Goal: Information Seeking & Learning: Learn about a topic

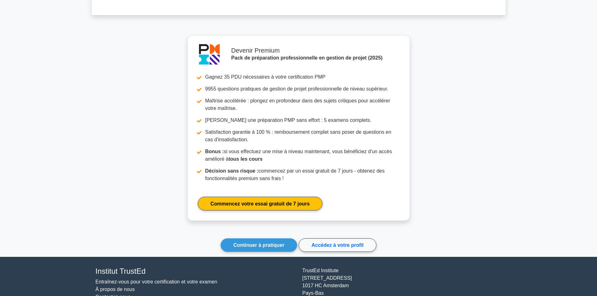
scroll to position [562, 0]
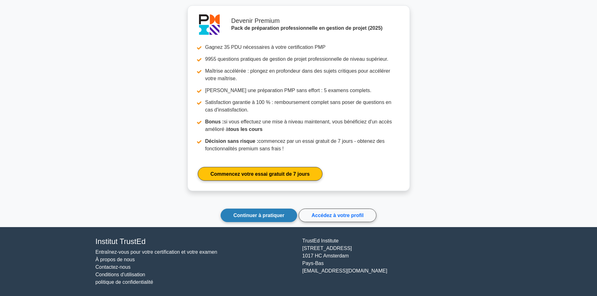
click at [265, 216] on font "Continuer à pratiquer" at bounding box center [258, 215] width 51 height 5
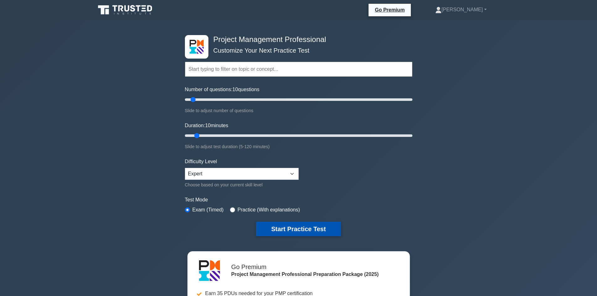
scroll to position [94, 0]
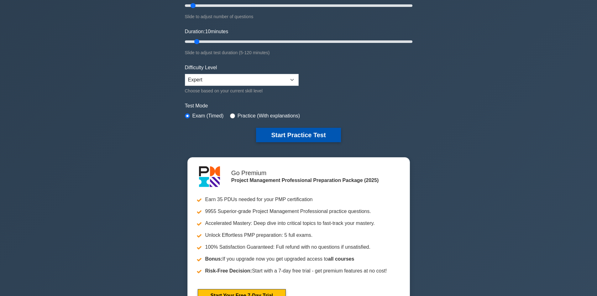
click at [285, 135] on button "Start Practice Test" at bounding box center [298, 135] width 85 height 14
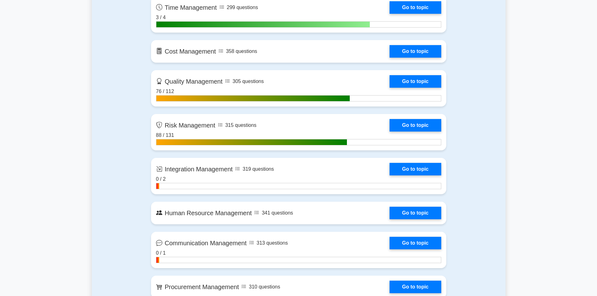
scroll to position [532, 0]
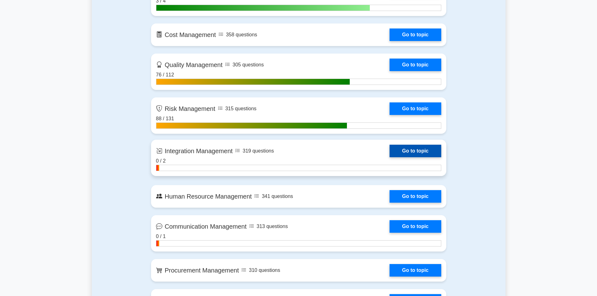
click at [417, 148] on link "Go to topic" at bounding box center [414, 151] width 51 height 13
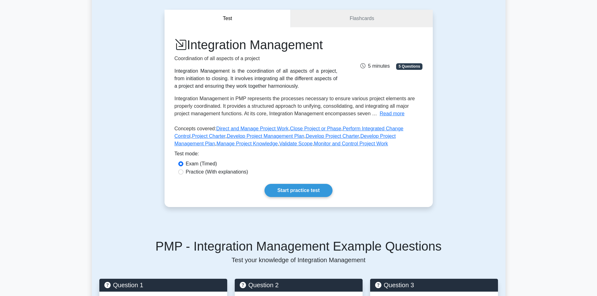
scroll to position [63, 0]
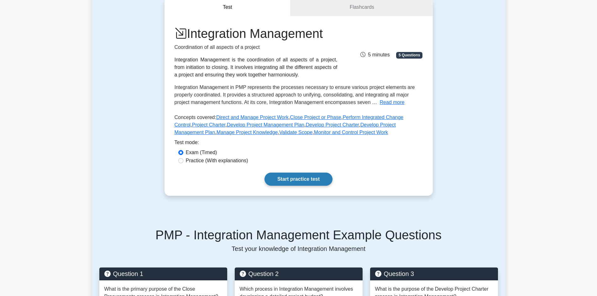
click at [313, 181] on link "Start practice test" at bounding box center [298, 179] width 68 height 13
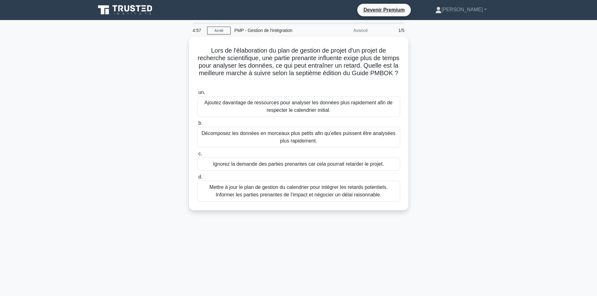
click at [483, 86] on div "Lors de l'élaboration du plan de gestion de projet d'un projet de recherche sci…" at bounding box center [298, 127] width 413 height 181
click at [123, 122] on div "Lors de l'élaboration du plan de gestion de projet d'un projet de recherche sci…" at bounding box center [298, 127] width 413 height 181
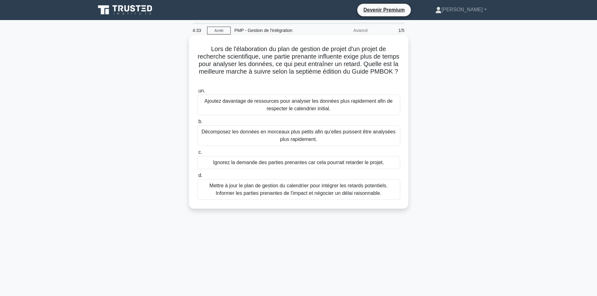
click at [262, 186] on font "Mettre à jour le plan de gestion du calendrier pour intégrer les retards potent…" at bounding box center [298, 189] width 178 height 13
click at [197, 178] on input "d. Mettre à jour le plan de gestion du calendrier pour intégrer les retards pot…" at bounding box center [197, 176] width 0 height 4
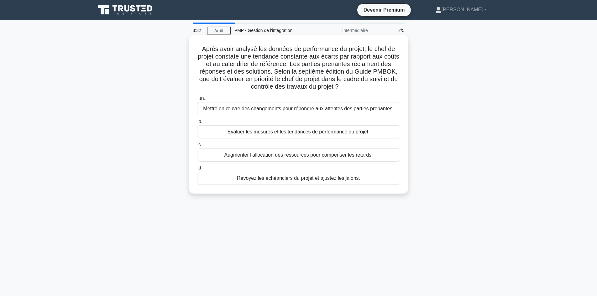
click at [261, 109] on font "Mettre en œuvre des changements pour répondre aux attentes des parties prenante…" at bounding box center [298, 108] width 190 height 5
click at [197, 101] on input "un. Mettre en œuvre des changements pour répondre aux attentes des parties pren…" at bounding box center [197, 98] width 0 height 4
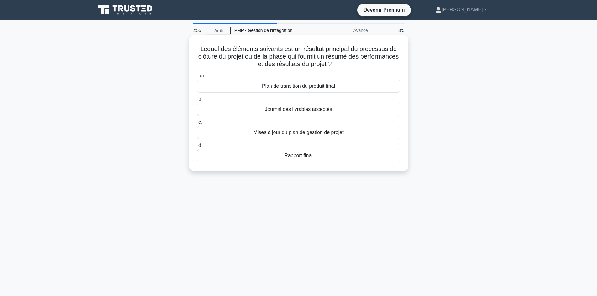
click at [288, 111] on font "Journal des livrables acceptés" at bounding box center [298, 108] width 67 height 5
click at [197, 101] on input "b. Journal des livrables acceptés" at bounding box center [197, 99] width 0 height 4
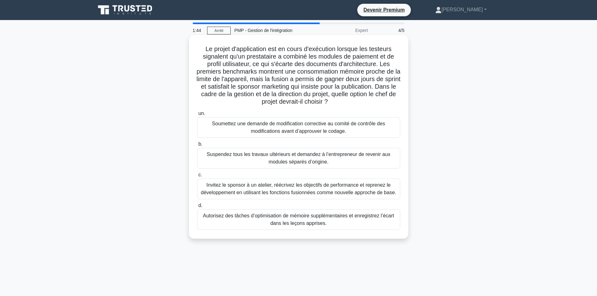
click at [279, 131] on font "Soumettez une demande de modification corrective au comité de contrôle des modi…" at bounding box center [298, 127] width 173 height 13
click at [197, 116] on input "un. Soumettez une demande de modification corrective au comité de contrôle des …" at bounding box center [197, 114] width 0 height 4
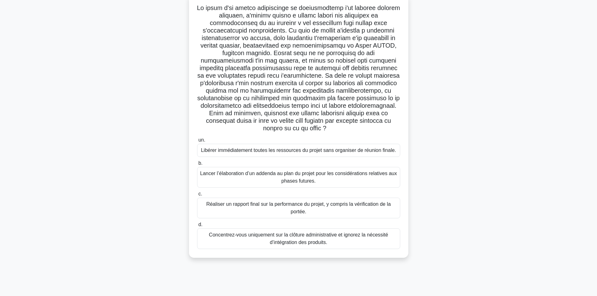
scroll to position [42, 0]
click at [309, 205] on font "Réaliser un rapport final sur la performance du projet, y compris la vérificati…" at bounding box center [298, 206] width 184 height 13
click at [197, 195] on input "c. Réaliser un rapport final sur la performance du projet, y compris la vérific…" at bounding box center [197, 193] width 0 height 4
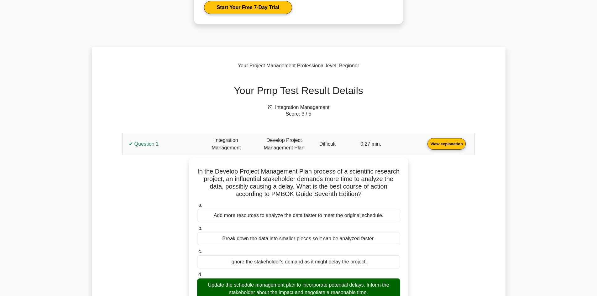
scroll to position [157, 0]
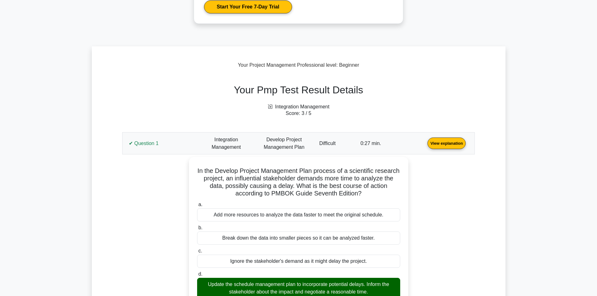
click at [425, 140] on link "View explanation" at bounding box center [446, 142] width 43 height 5
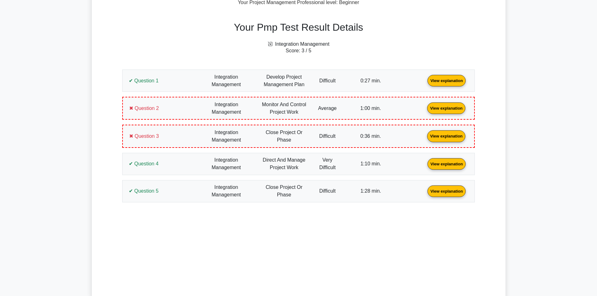
scroll to position [250, 0]
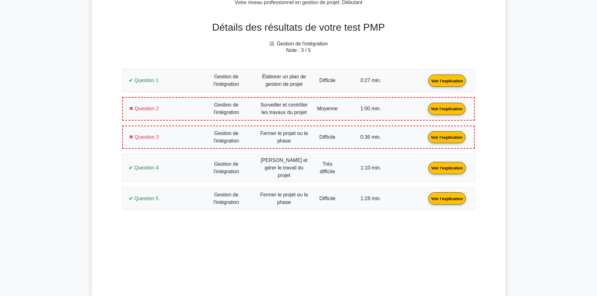
click at [426, 83] on link "Voir l'explication" at bounding box center [447, 80] width 42 height 5
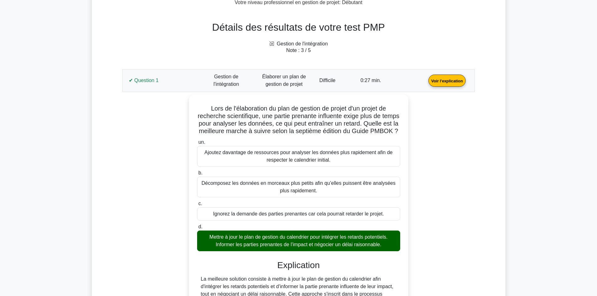
click at [426, 83] on link "Voir l'explication" at bounding box center [447, 80] width 42 height 5
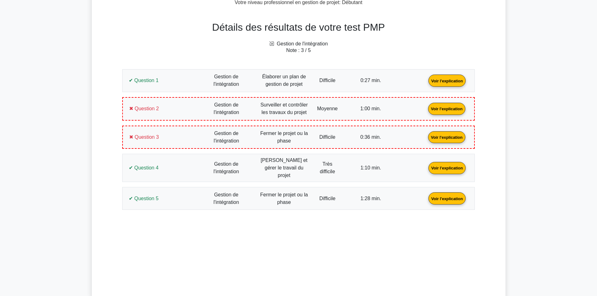
click at [425, 111] on link "Voir l'explication" at bounding box center [446, 108] width 42 height 5
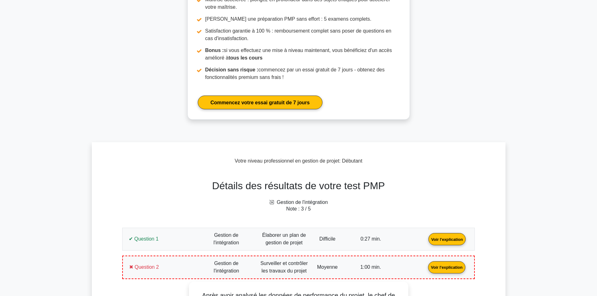
scroll to position [31, 0]
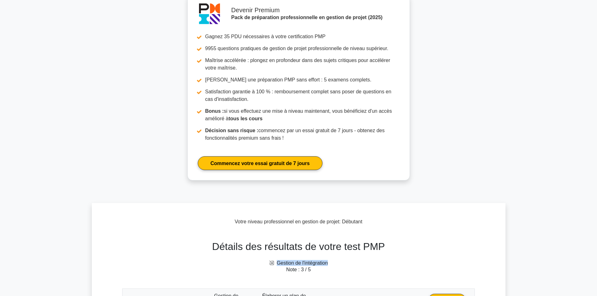
drag, startPoint x: 335, startPoint y: 262, endPoint x: 277, endPoint y: 262, distance: 58.0
click at [277, 262] on h6 "Gestion de l'intégration" at bounding box center [298, 263] width 360 height 6
copy font "Gestion de l'intégration"
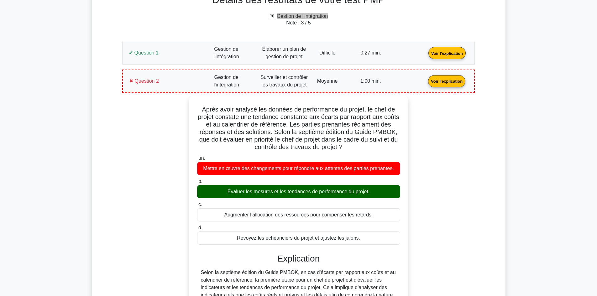
scroll to position [281, 0]
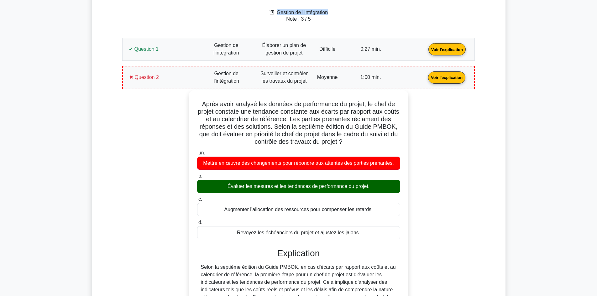
drag, startPoint x: 360, startPoint y: 235, endPoint x: 200, endPoint y: 98, distance: 209.7
click at [200, 98] on div "Après avoir analysé les données de performance du projet, le chef de projet con…" at bounding box center [298, 262] width 214 height 339
copy div "Après avoir analysé les données de performance du projet, le chef de projet con…"
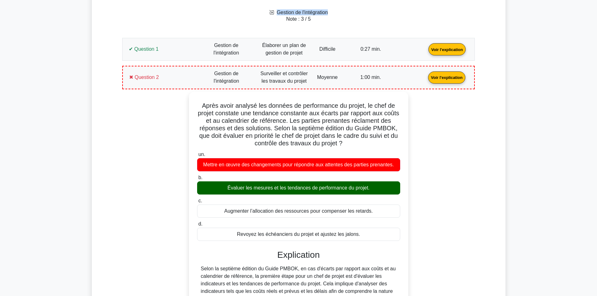
click at [65, 207] on main "Devenir Premium Pack de préparation professionnelle en gestion de projet (2025)…" at bounding box center [298, 284] width 597 height 1090
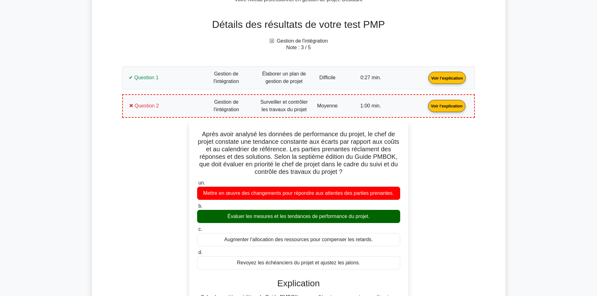
scroll to position [250, 0]
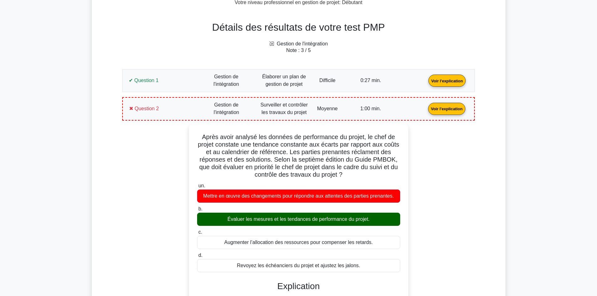
click at [425, 111] on link "Voir l'explication" at bounding box center [446, 108] width 42 height 5
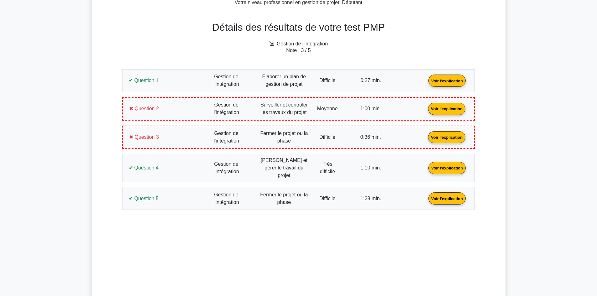
click at [425, 139] on link "Voir l'explication" at bounding box center [446, 136] width 42 height 5
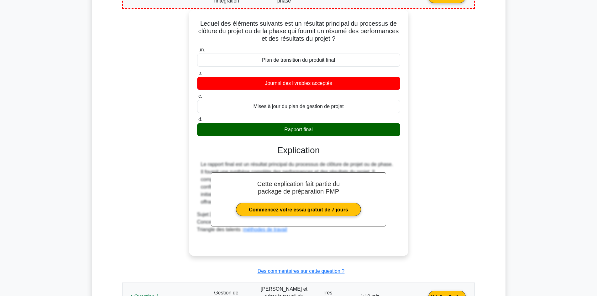
scroll to position [407, 0]
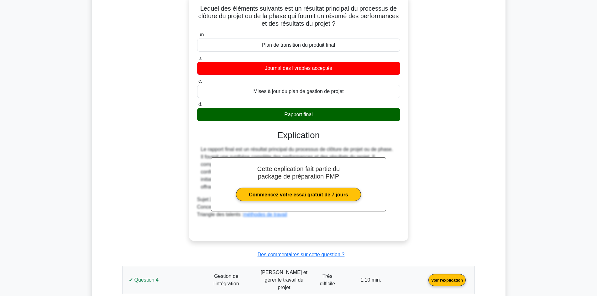
drag, startPoint x: 198, startPoint y: 148, endPoint x: 409, endPoint y: 189, distance: 214.3
click at [409, 189] on div "Lequel des éléments suivants est un résultat principal du processus de clôture …" at bounding box center [298, 122] width 345 height 254
copy font "Le rapport final est un résultat principal du processus de clôture de projet ou…"
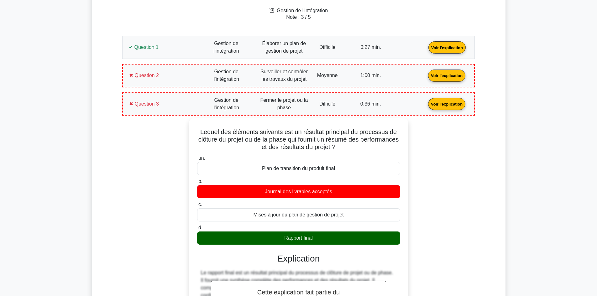
scroll to position [281, 0]
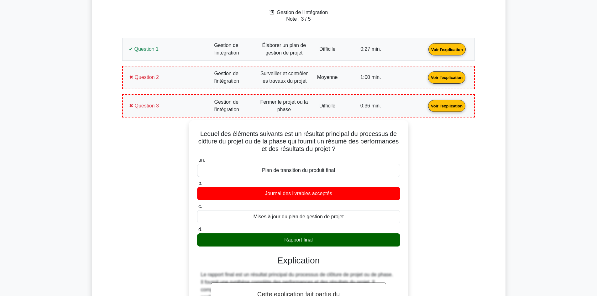
click at [425, 107] on link "Voir l'explication" at bounding box center [446, 105] width 42 height 5
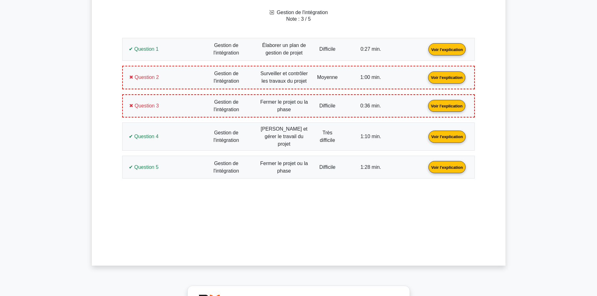
click at [426, 134] on link "Voir l'explication" at bounding box center [447, 136] width 42 height 5
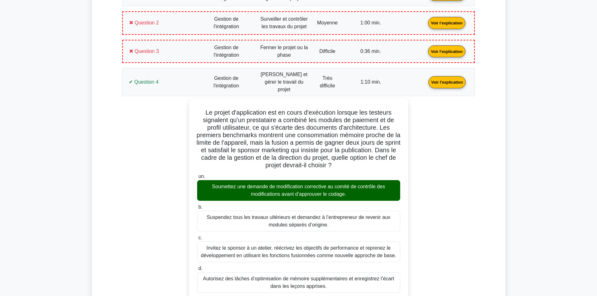
scroll to position [344, 0]
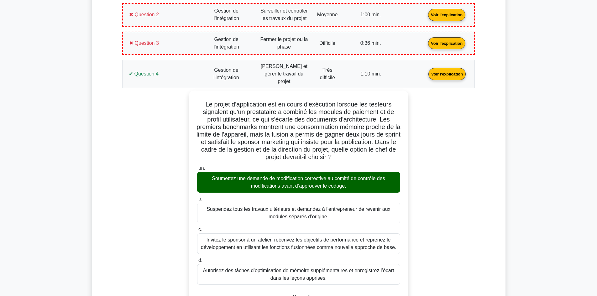
click at [426, 71] on link "Voir l'explication" at bounding box center [447, 73] width 42 height 5
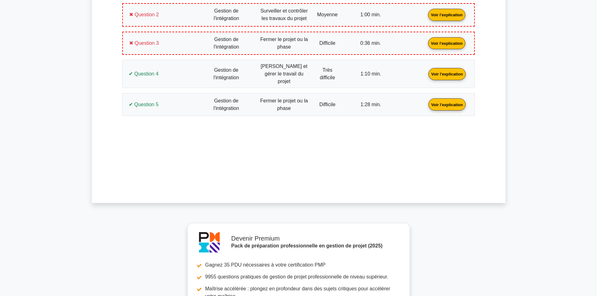
click at [426, 102] on link "Voir l'explication" at bounding box center [447, 103] width 42 height 5
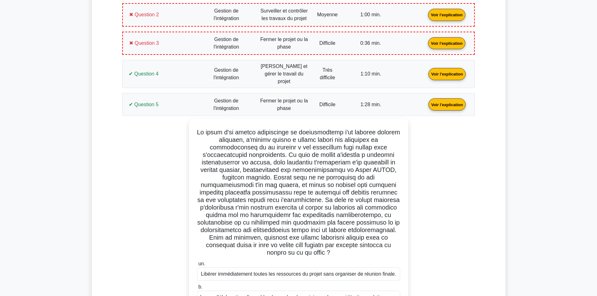
click at [426, 101] on link "Voir l'explication" at bounding box center [447, 103] width 42 height 5
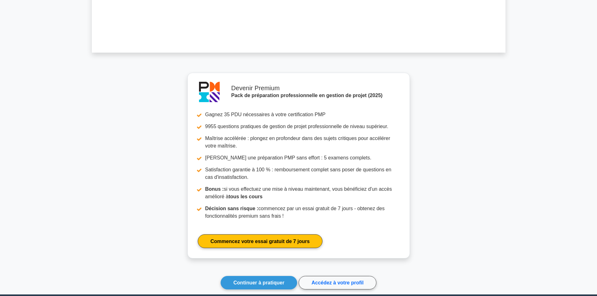
scroll to position [562, 0]
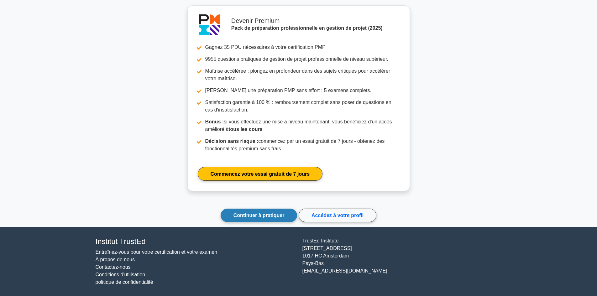
click at [252, 217] on font "Continuer à pratiquer" at bounding box center [258, 215] width 51 height 5
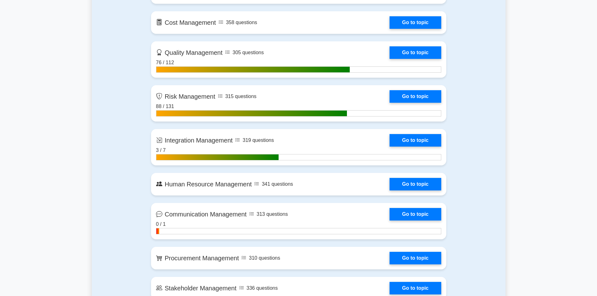
scroll to position [564, 0]
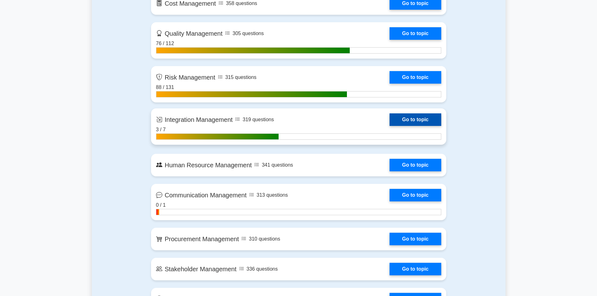
click at [413, 117] on link "Go to topic" at bounding box center [414, 119] width 51 height 13
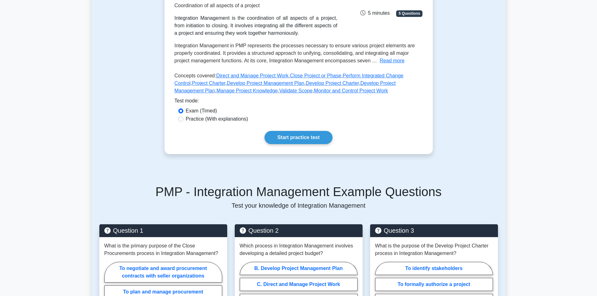
scroll to position [125, 0]
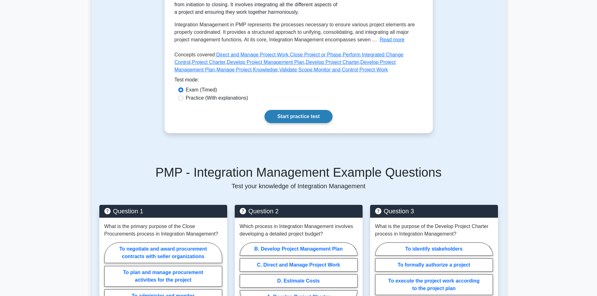
click at [299, 119] on link "Start practice test" at bounding box center [298, 116] width 68 height 13
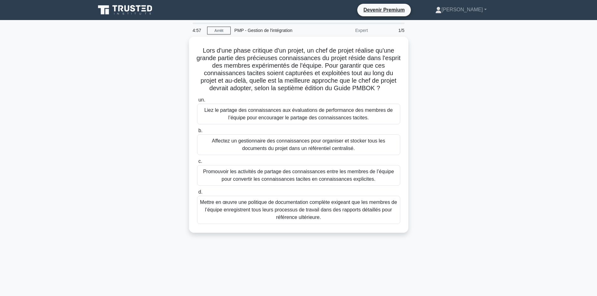
click at [465, 106] on div "Lors d'une phase critique d'un projet, un chef de projet réalise qu'une grande …" at bounding box center [298, 139] width 413 height 204
click at [124, 110] on div "Lors d'une phase critique d'un projet, un chef de projet réalise qu'une grande …" at bounding box center [298, 139] width 413 height 204
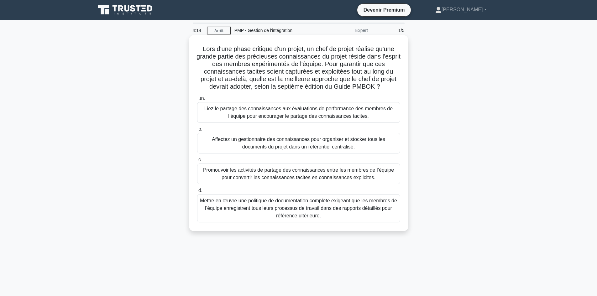
click at [307, 215] on font "Mettre en œuvre une politique de documentation complète exigeant que les membre…" at bounding box center [298, 208] width 197 height 20
click at [197, 193] on input "d. Mettre en œuvre une politique de documentation complète exigeant que les mem…" at bounding box center [197, 191] width 0 height 4
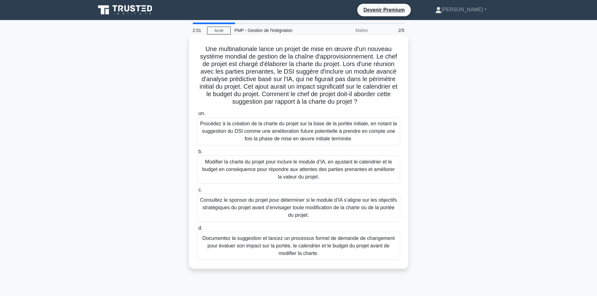
click at [317, 213] on font "Consultez le sponsor du projet pour déterminer si le module d’IA s’aligne sur l…" at bounding box center [298, 207] width 197 height 23
click at [197, 192] on input "c. Consultez le sponsor du projet pour déterminer si le module d’IA s’aligne su…" at bounding box center [197, 190] width 0 height 4
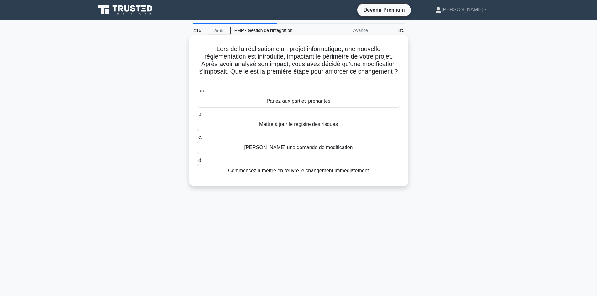
click at [290, 102] on font "Parlez aux parties prenantes" at bounding box center [299, 100] width 64 height 5
click at [197, 93] on input "un. Parlez aux parties prenantes" at bounding box center [197, 91] width 0 height 4
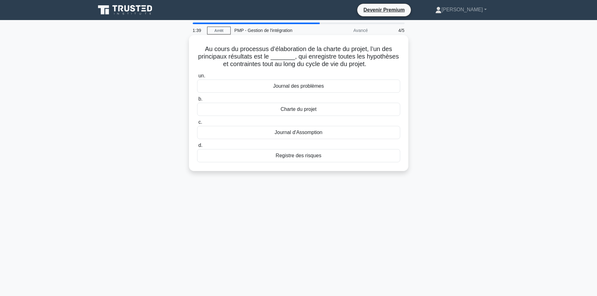
click at [301, 86] on font "Journal des problèmes" at bounding box center [298, 85] width 51 height 5
click at [197, 78] on input "un. Journal des problèmes" at bounding box center [197, 76] width 0 height 4
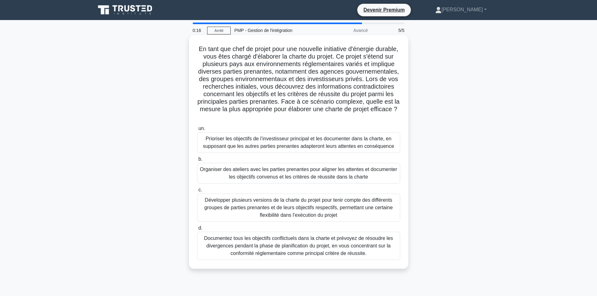
click at [320, 178] on font "Organiser des ateliers avec les parties prenantes pour aligner les attentes et …" at bounding box center [298, 173] width 197 height 13
click at [197, 161] on input "b. Organiser des ateliers avec les parties prenantes pour aligner les attentes …" at bounding box center [197, 159] width 0 height 4
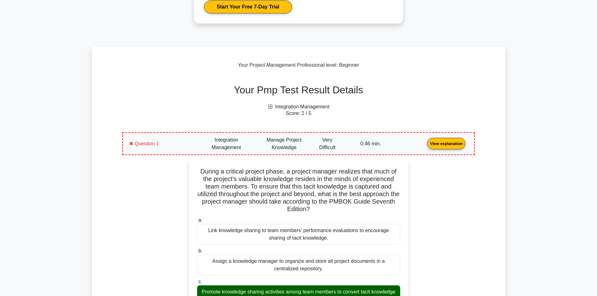
click at [424, 146] on link "View explanation" at bounding box center [445, 143] width 43 height 5
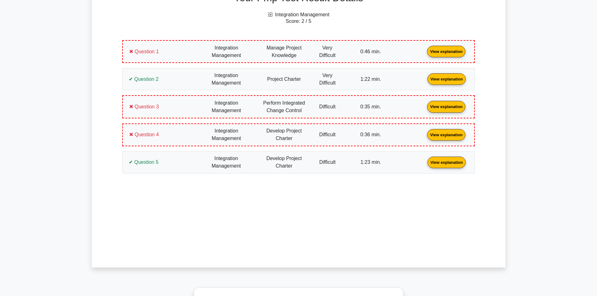
scroll to position [251, 0]
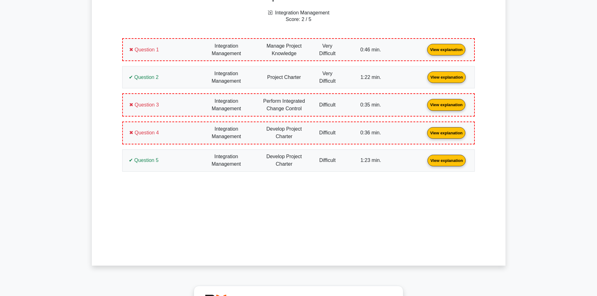
click at [424, 49] on link "View explanation" at bounding box center [445, 49] width 43 height 5
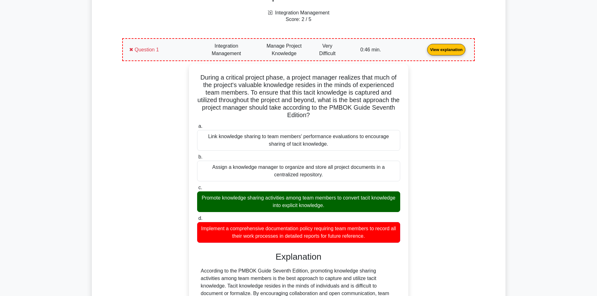
scroll to position [281, 0]
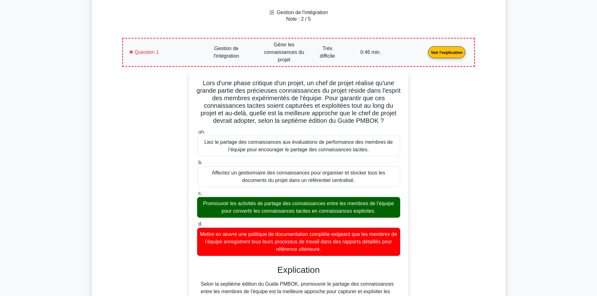
click at [463, 115] on div "Lors d'une phase critique d'un projet, un chef de projet réalise qu'une grande …" at bounding box center [298, 237] width 345 height 336
click at [107, 164] on div "Détails des résultats de votre test PMP Gestion de l'intégration Note : 2 / 5 Q…" at bounding box center [298, 268] width 390 height 583
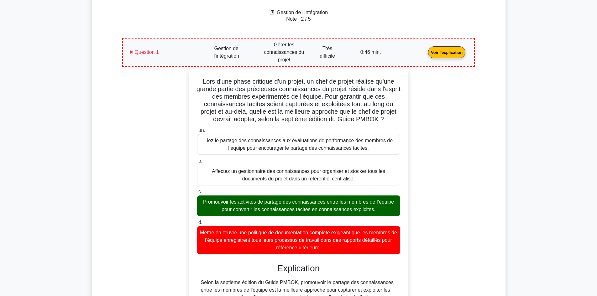
drag, startPoint x: 339, startPoint y: 249, endPoint x: 199, endPoint y: 80, distance: 219.3
click at [199, 80] on div "Lors d'une phase critique d'un projet, un chef de projet réalise qu'une grande …" at bounding box center [298, 232] width 214 height 324
copy div "Lors d'une phase critique d'un projet, un chef de projet réalise qu'une grande …"
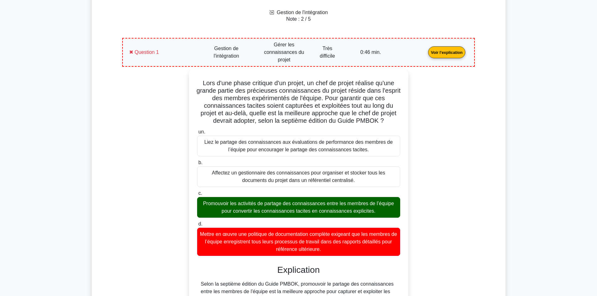
click at [76, 134] on main "Devenir Premium Pack de préparation professionnelle en gestion de projet (2025)…" at bounding box center [298, 264] width 597 height 1050
click at [425, 49] on link "Voir l'explication" at bounding box center [446, 51] width 42 height 5
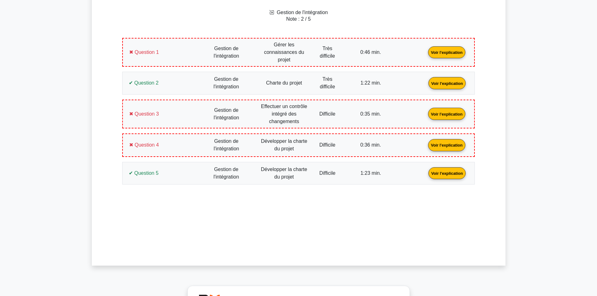
click at [425, 49] on link "Voir l'explication" at bounding box center [446, 51] width 42 height 5
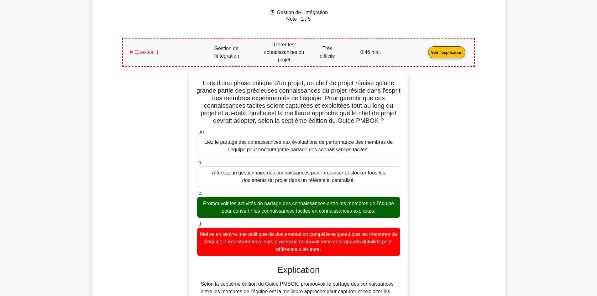
click at [425, 55] on link "Voir l'explication" at bounding box center [446, 51] width 42 height 5
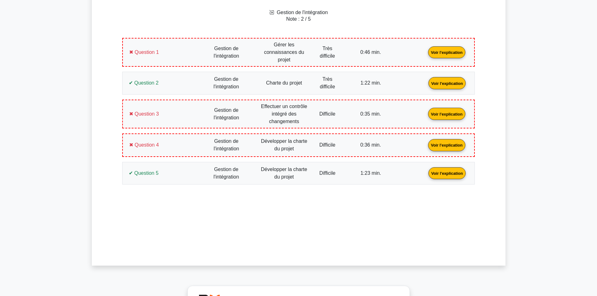
click at [426, 86] on link "Voir l'explication" at bounding box center [447, 82] width 42 height 5
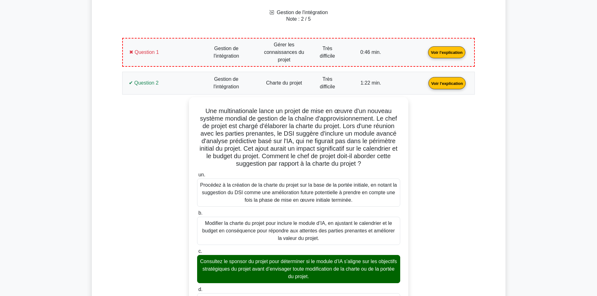
scroll to position [375, 0]
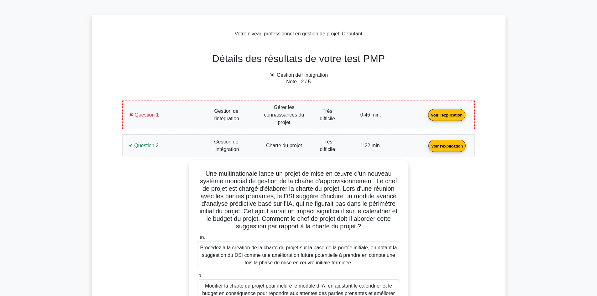
click at [426, 145] on link "Voir l'explication" at bounding box center [447, 145] width 42 height 5
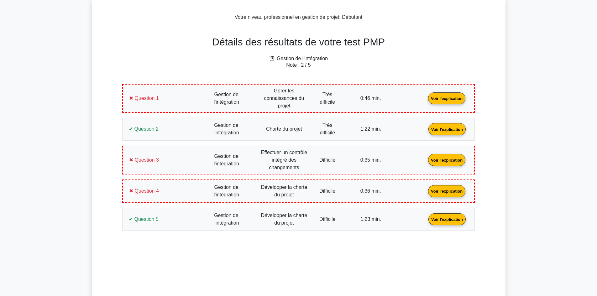
scroll to position [250, 0]
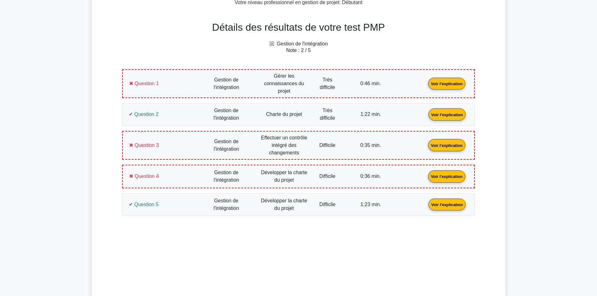
click at [425, 145] on link "Voir l'explication" at bounding box center [446, 144] width 42 height 5
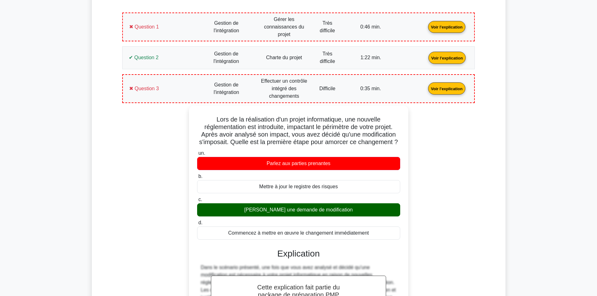
scroll to position [344, 0]
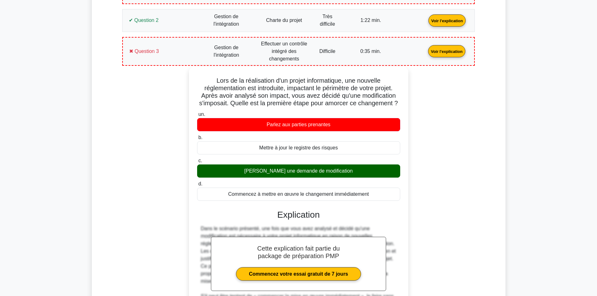
drag, startPoint x: 368, startPoint y: 195, endPoint x: 189, endPoint y: 83, distance: 211.1
click at [189, 83] on div "Lors de la réalisation d'un projet informatique, une nouvelle réglementation es…" at bounding box center [298, 239] width 219 height 344
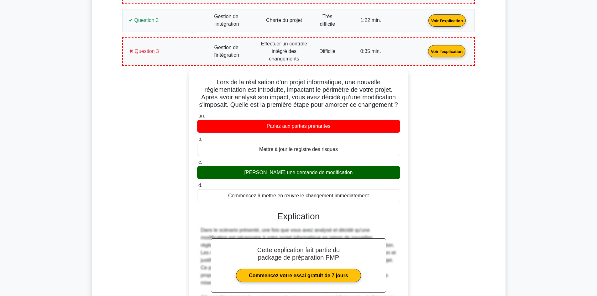
copy div "Lors de la réalisation d'un projet informatique, une nouvelle réglementation es…"
click at [140, 159] on div "Lors de la réalisation d'un projet informatique, une nouvelle réglementation es…" at bounding box center [298, 243] width 345 height 351
click at [425, 48] on link "Voir l'explication" at bounding box center [446, 50] width 42 height 5
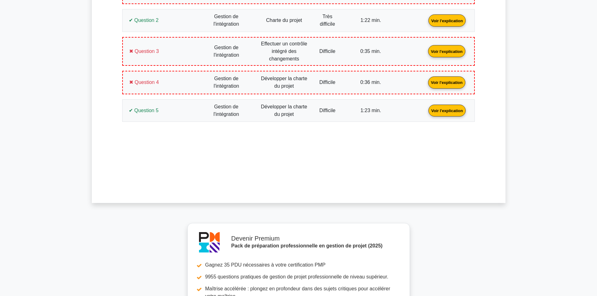
click at [425, 80] on link "Voir l'explication" at bounding box center [446, 81] width 42 height 5
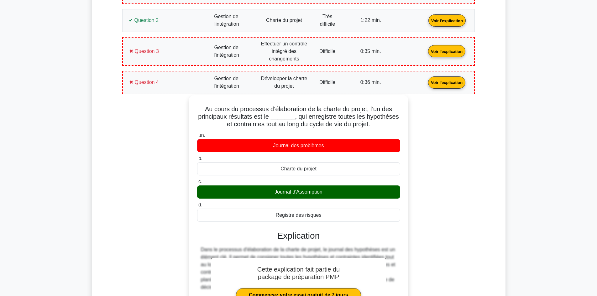
drag, startPoint x: 333, startPoint y: 218, endPoint x: 200, endPoint y: 111, distance: 170.4
click at [200, 111] on div "Au cours du processus d’élaboration de la charte du projet, l’un des principaux…" at bounding box center [298, 218] width 214 height 241
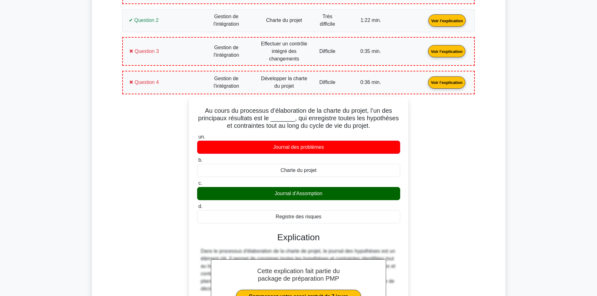
copy div "Au cours du processus d’élaboration de la charte du projet, l’un des principaux…"
click at [178, 143] on div "Au cours du processus d’élaboration de la charte du projet, l’un des principaux…" at bounding box center [298, 224] width 345 height 254
click at [127, 148] on div "Au cours du processus d’élaboration de la charte du projet, l’un des principaux…" at bounding box center [298, 224] width 345 height 254
click at [425, 79] on link "Voir l'explication" at bounding box center [446, 81] width 42 height 5
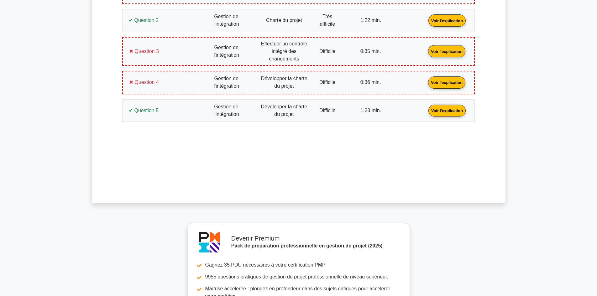
click at [426, 113] on link "Voir l'explication" at bounding box center [447, 109] width 42 height 5
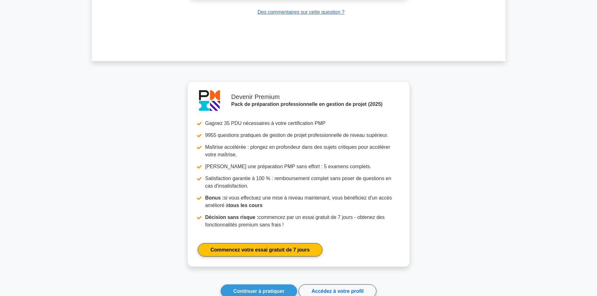
scroll to position [1086, 0]
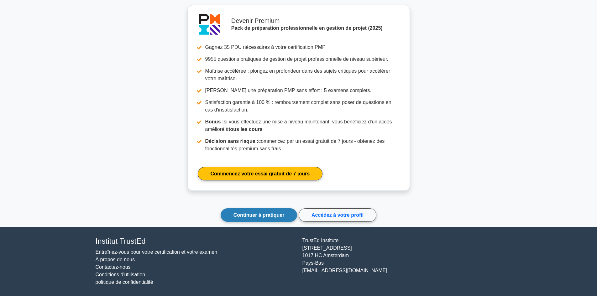
click at [252, 220] on link "Continuer à pratiquer" at bounding box center [259, 214] width 77 height 13
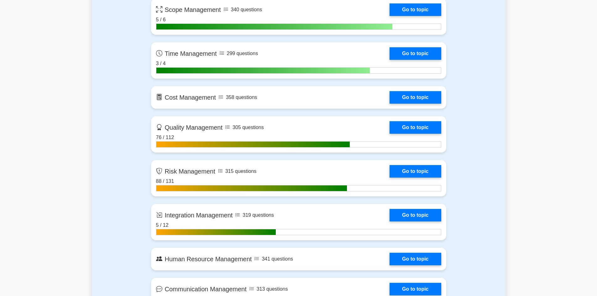
scroll to position [532, 0]
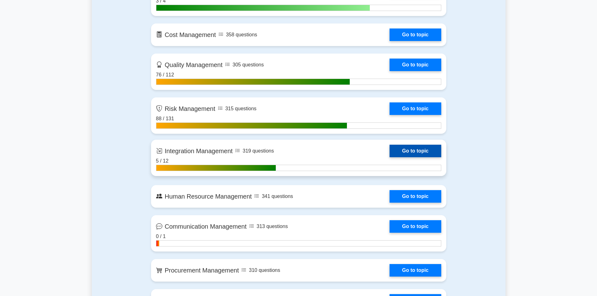
click at [408, 148] on link "Go to topic" at bounding box center [414, 151] width 51 height 13
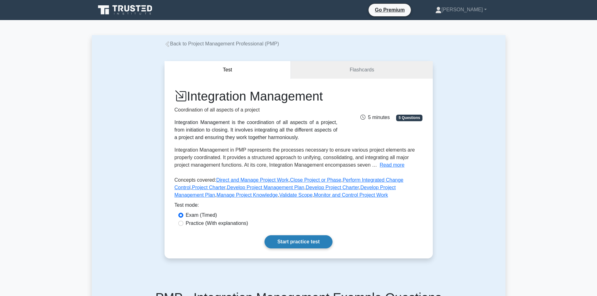
click at [305, 238] on link "Start practice test" at bounding box center [298, 241] width 68 height 13
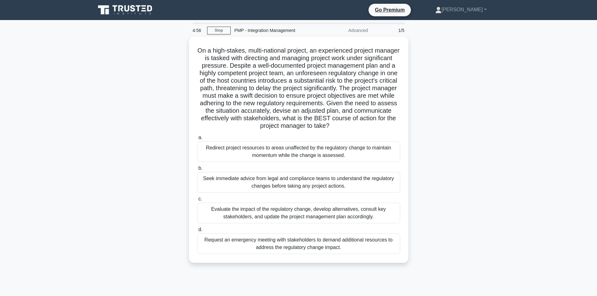
click at [469, 96] on div "On a high-stakes, multi-national project, an experienced project manager is tas…" at bounding box center [298, 154] width 413 height 234
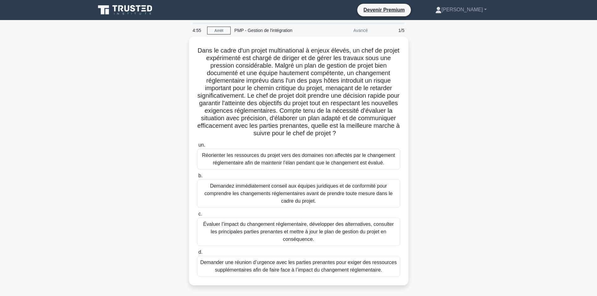
click at [152, 137] on div "Dans le cadre d'un projet multinational à enjeux élevés, un chef de projet expé…" at bounding box center [298, 165] width 413 height 256
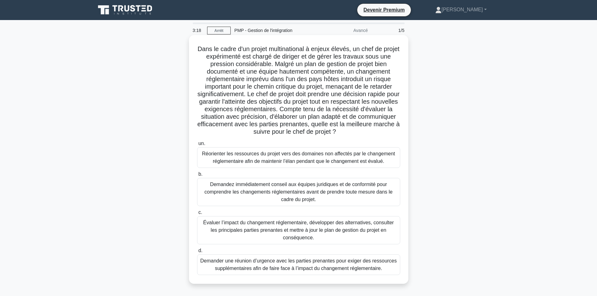
click at [327, 234] on font "Évaluer l’impact du changement réglementaire, développer des alternatives, cons…" at bounding box center [298, 230] width 190 height 20
click at [197, 215] on input "c. Évaluer l’impact du changement réglementaire, développer des alternatives, c…" at bounding box center [197, 212] width 0 height 4
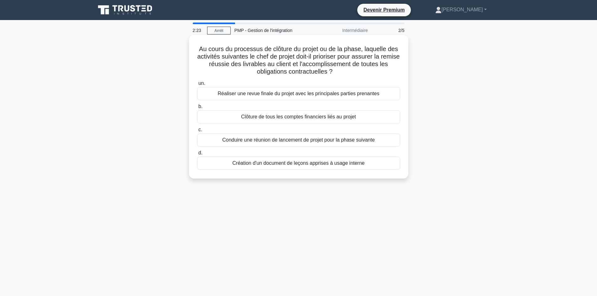
click at [293, 96] on font "Réaliser une revue finale du projet avec les principales parties prenantes" at bounding box center [299, 93] width 162 height 5
click at [197, 86] on input "un. Réaliser une revue finale du projet avec les principales parties prenantes" at bounding box center [197, 83] width 0 height 4
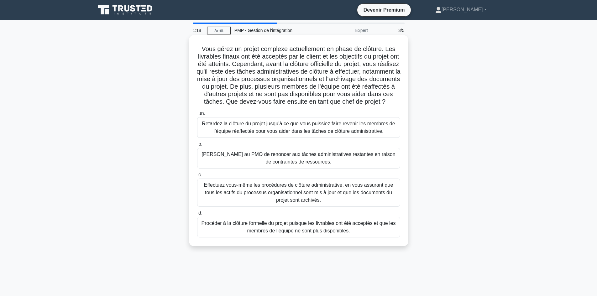
click at [235, 197] on font "Effectuez vous-même les procédures de clôture administrative, en vous assurant …" at bounding box center [298, 192] width 189 height 20
click at [197, 177] on input "c. Effectuez vous-même les procédures de clôture administrative, en vous assura…" at bounding box center [197, 175] width 0 height 4
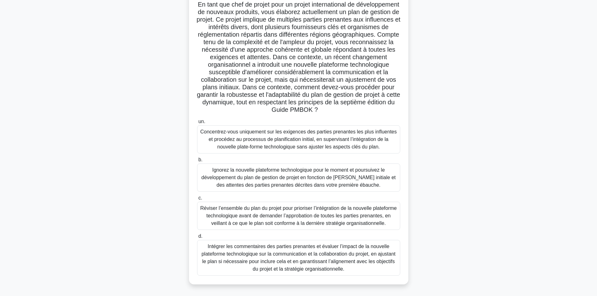
click at [292, 213] on font "Réviser l’ensemble du plan du projet pour prioriser l’intégration de la nouvell…" at bounding box center [298, 215] width 196 height 20
click at [197, 200] on input "c. Réviser l’ensemble du plan du projet pour prioriser l’intégration de la nouv…" at bounding box center [197, 198] width 0 height 4
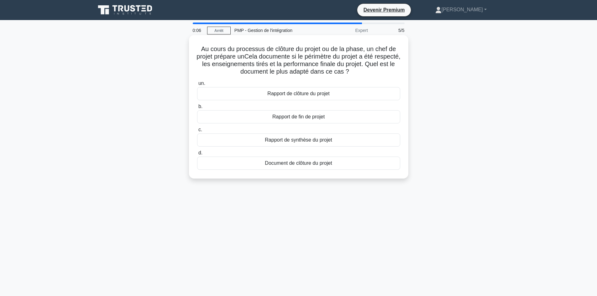
click at [309, 95] on font "Rapport de clôture du projet" at bounding box center [298, 93] width 62 height 5
click at [197, 86] on input "un. Rapport de clôture du projet" at bounding box center [197, 83] width 0 height 4
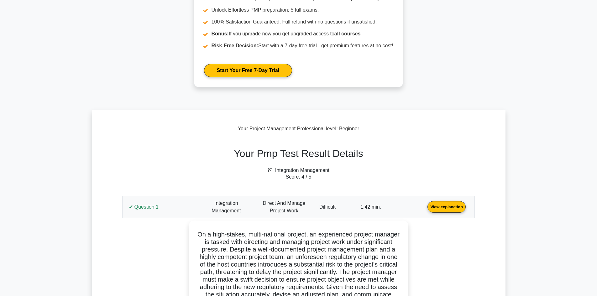
scroll to position [188, 0]
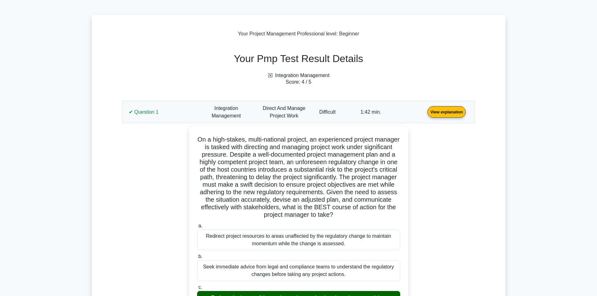
click at [425, 114] on link "View explanation" at bounding box center [446, 111] width 43 height 5
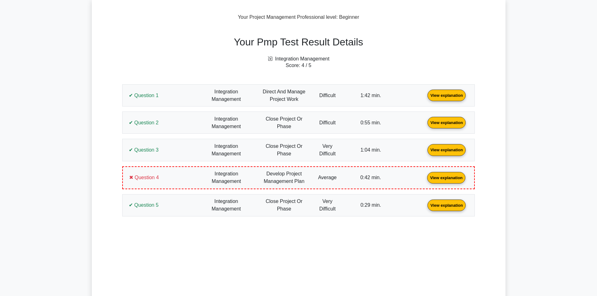
scroll to position [219, 0]
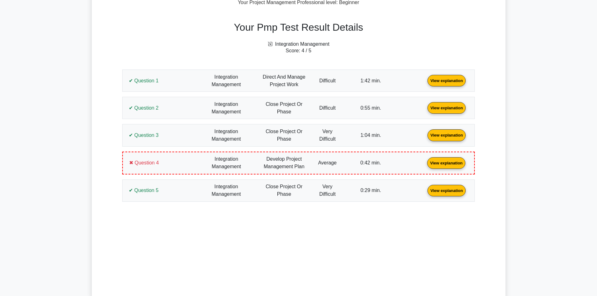
click at [425, 83] on link "View explanation" at bounding box center [446, 80] width 43 height 5
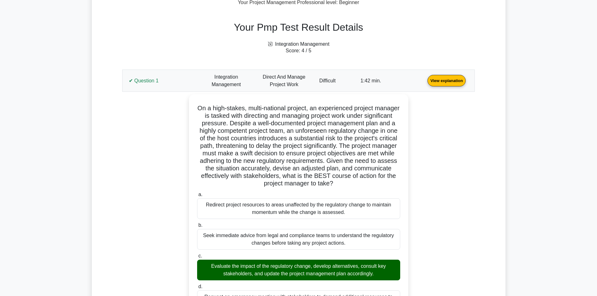
scroll to position [250, 0]
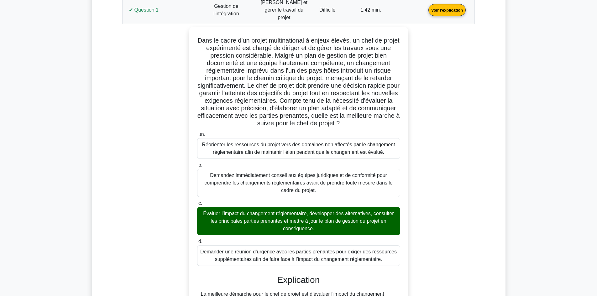
scroll to position [313, 0]
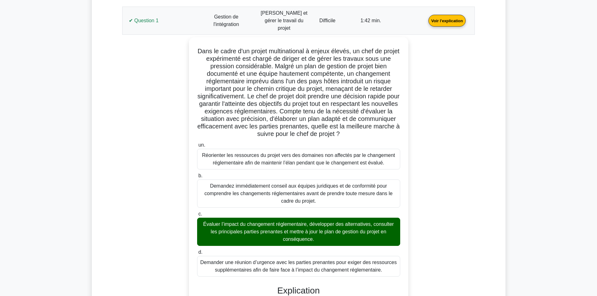
click at [426, 21] on link "Voir l'explication" at bounding box center [447, 20] width 42 height 5
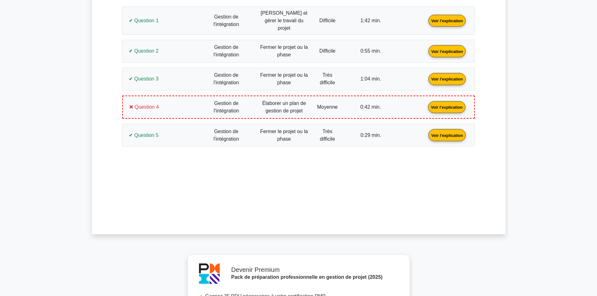
click at [426, 48] on link "Voir l'explication" at bounding box center [447, 50] width 42 height 5
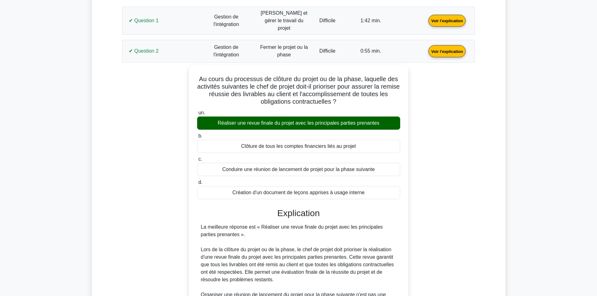
click at [426, 48] on link "Voir l'explication" at bounding box center [447, 50] width 42 height 5
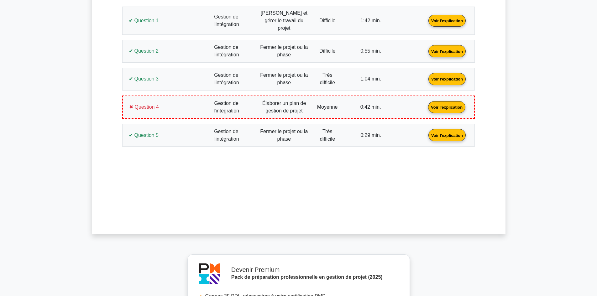
drag, startPoint x: 157, startPoint y: 72, endPoint x: 145, endPoint y: 74, distance: 12.7
click at [426, 76] on link "Voir l'explication" at bounding box center [447, 78] width 42 height 5
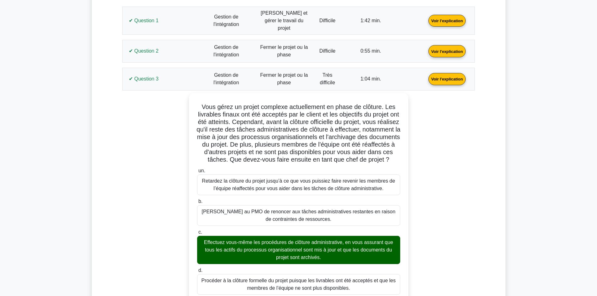
scroll to position [344, 0]
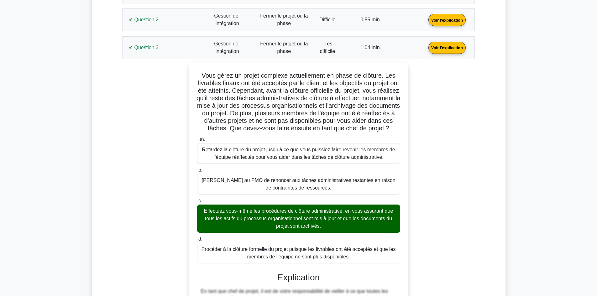
click at [426, 44] on link "Voir l'explication" at bounding box center [447, 46] width 42 height 5
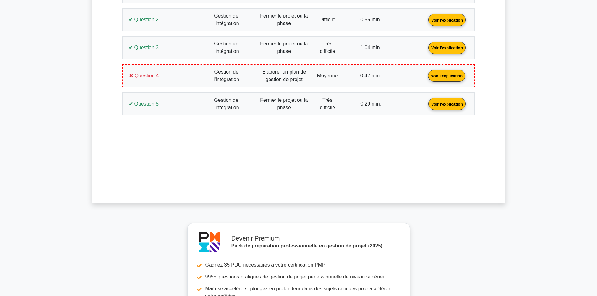
click at [426, 101] on link "Voir l'explication" at bounding box center [447, 103] width 42 height 5
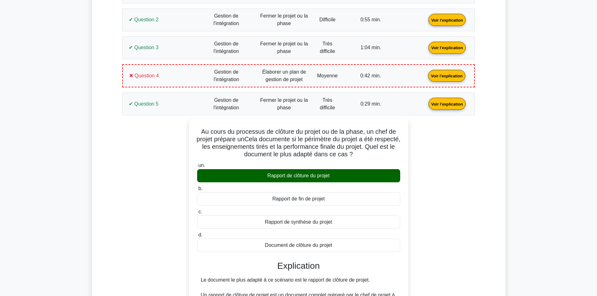
click at [425, 78] on link "Voir l'explication" at bounding box center [446, 75] width 42 height 5
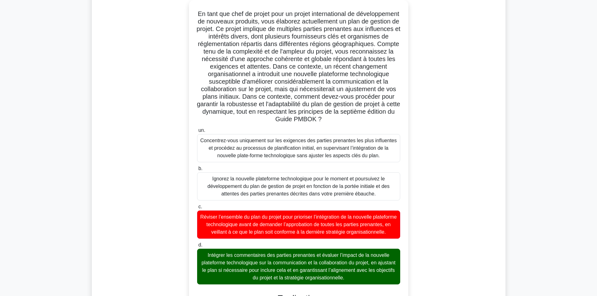
scroll to position [398, 0]
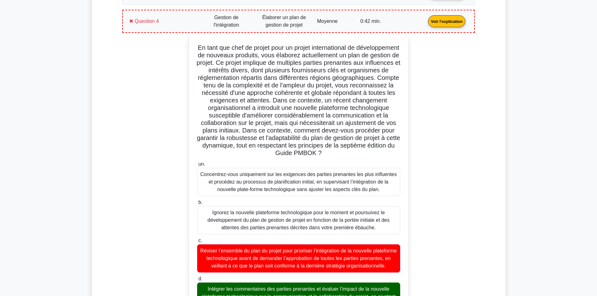
drag, startPoint x: 360, startPoint y: 213, endPoint x: 196, endPoint y: 43, distance: 235.7
click at [196, 43] on div "un. Concentrez-vous uniquement sur les exigences des parties prenantes les plus…" at bounding box center [298, 269] width 214 height 467
copy div "Lo ipsu dol sita co adipis elit se doeius temporincidid ut laboreetdolor ma ali…"
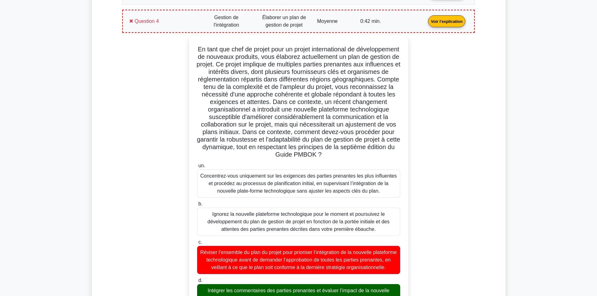
click at [155, 156] on div "un. Concentrez-vous uniquement sur les exigences des parties prenantes les plus…" at bounding box center [298, 274] width 345 height 479
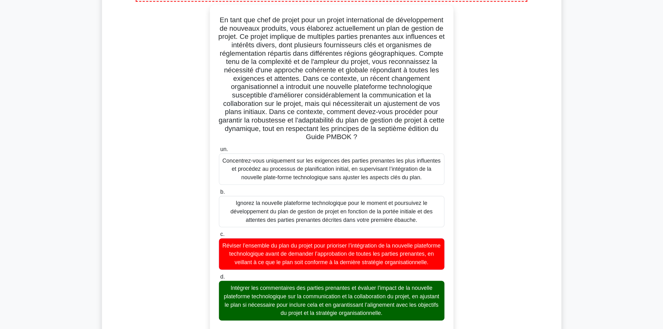
scroll to position [430, 0]
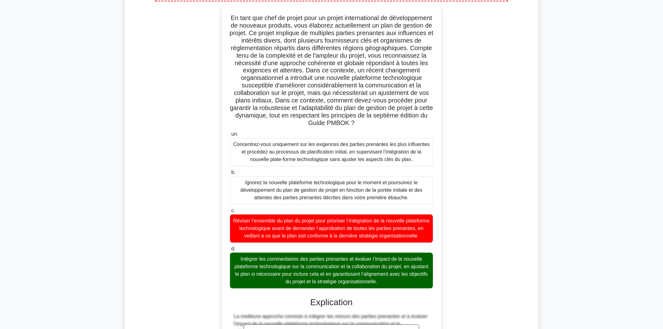
click at [211, 134] on div "un. Concentrez-vous uniquement sur les exigences des parties prenantes les plus…" at bounding box center [331, 243] width 345 height 479
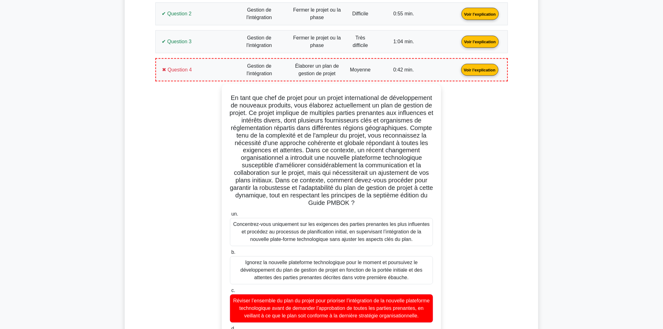
scroll to position [290, 0]
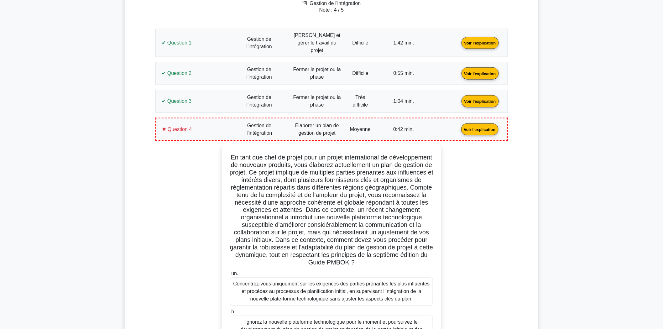
click at [459, 128] on link "Voir l'explication" at bounding box center [480, 128] width 42 height 5
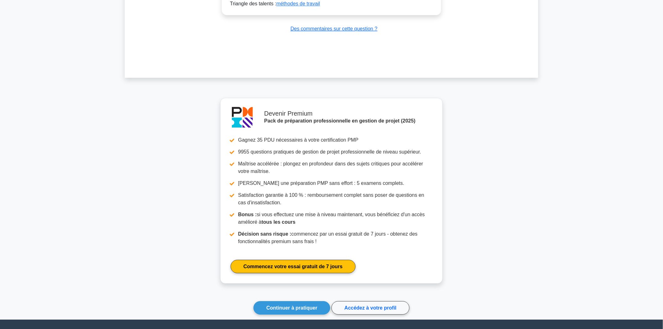
scroll to position [775, 0]
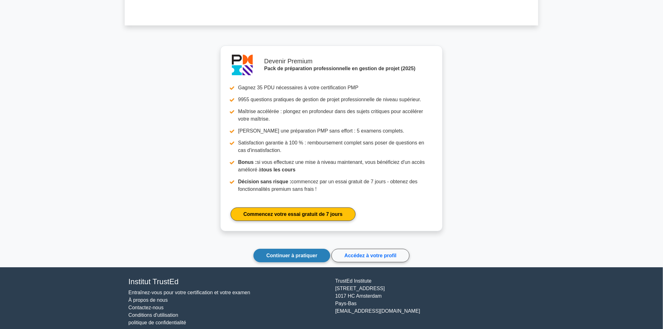
click at [292, 253] on font "Continuer à pratiquer" at bounding box center [291, 255] width 51 height 5
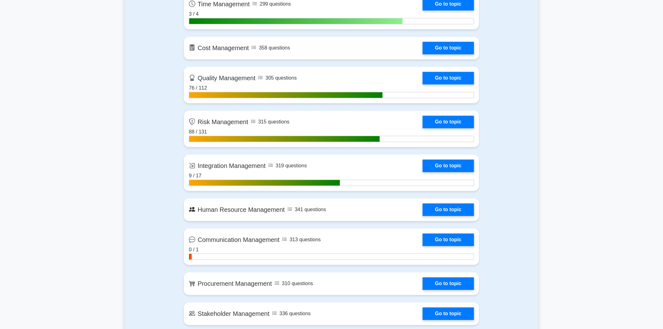
scroll to position [522, 0]
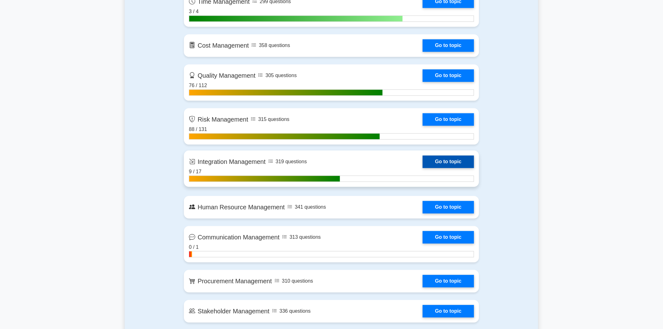
click at [454, 159] on link "Go to topic" at bounding box center [448, 161] width 51 height 13
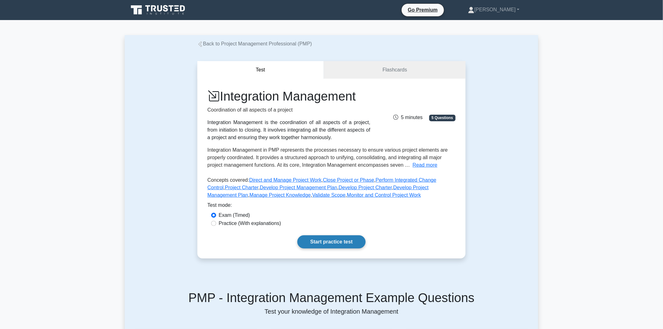
click at [340, 240] on link "Start practice test" at bounding box center [331, 241] width 68 height 13
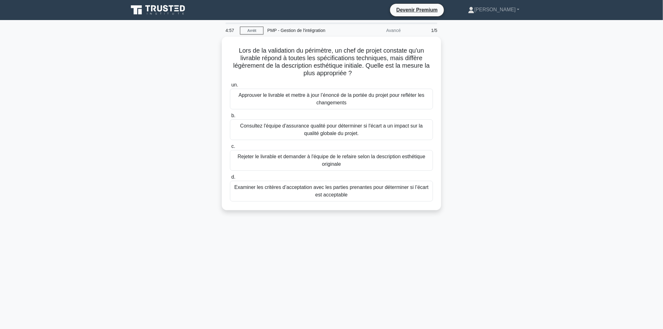
click at [497, 125] on div "Lors de la validation du périmètre, un chef de projet constate qu'un livrable r…" at bounding box center [331, 127] width 413 height 181
click at [183, 148] on div "Lors de la validation du périmètre, un chef de projet constate qu'un livrable r…" at bounding box center [331, 127] width 413 height 181
click at [294, 129] on font "Consultez l'équipe d'assurance qualité pour déterminer si l'écart a un impact s…" at bounding box center [331, 128] width 197 height 15
click at [230, 116] on input "b. Consultez l'équipe d'assurance qualité pour déterminer si l'écart a un impac…" at bounding box center [230, 114] width 0 height 4
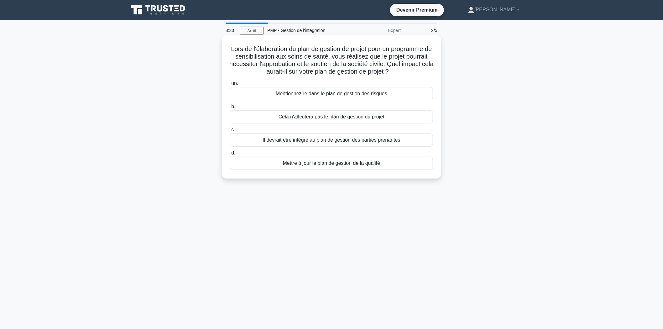
click at [338, 95] on font "Mentionnez-le dans le plan de gestion des risques" at bounding box center [332, 93] width 112 height 5
click at [230, 86] on input "un. Mentionnez-le dans le plan de gestion des risques" at bounding box center [230, 83] width 0 height 4
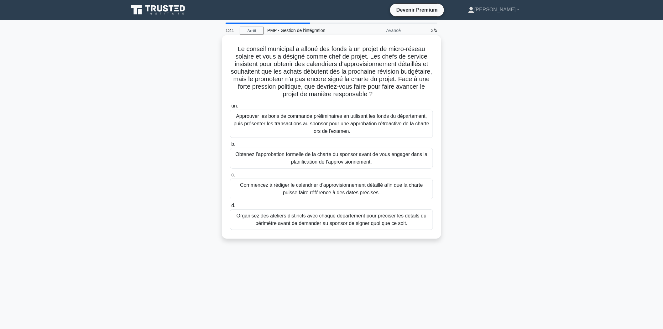
click at [321, 161] on font "Obtenez l’approbation formelle de la charte du sponsor avant de vous engager da…" at bounding box center [332, 158] width 192 height 13
click at [230, 146] on input "b. Obtenez l’approbation formelle de la charte du sponsor avant de vous engager…" at bounding box center [230, 144] width 0 height 4
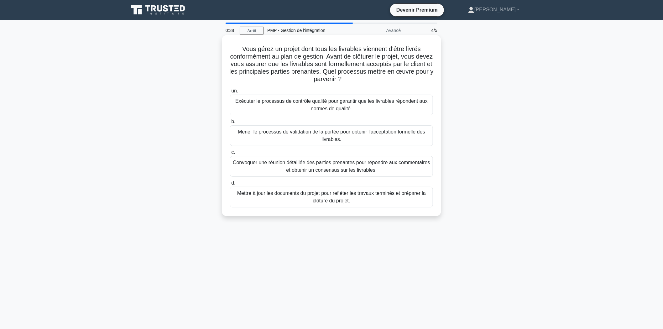
click at [304, 107] on font "Exécuter le processus de contrôle qualité pour garantir que les livrables répon…" at bounding box center [331, 104] width 197 height 15
click at [230, 93] on input "un. Exécuter le processus de contrôle qualité pour garantir que les livrables r…" at bounding box center [230, 91] width 0 height 4
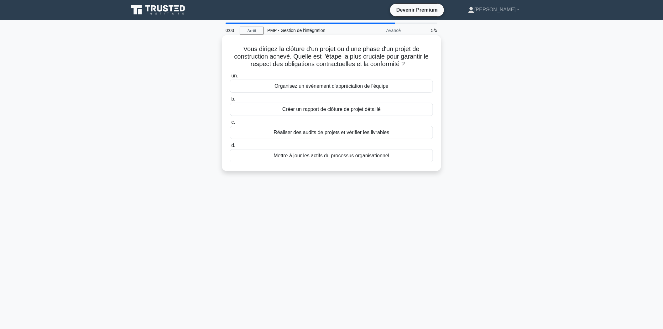
click at [326, 111] on font "Créer un rapport de clôture de projet détaillé" at bounding box center [331, 108] width 98 height 5
click at [230, 101] on input "b. Créer un rapport de clôture de projet détaillé" at bounding box center [230, 99] width 0 height 4
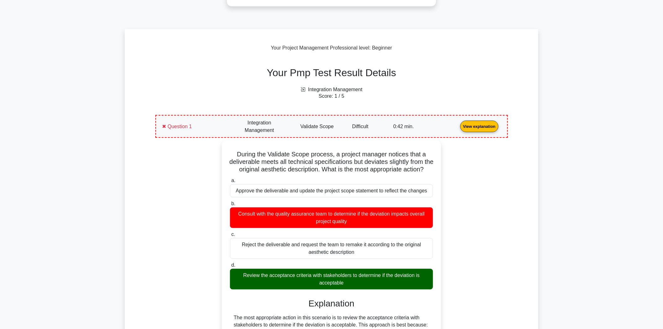
click at [458, 129] on link "View explanation" at bounding box center [479, 125] width 43 height 5
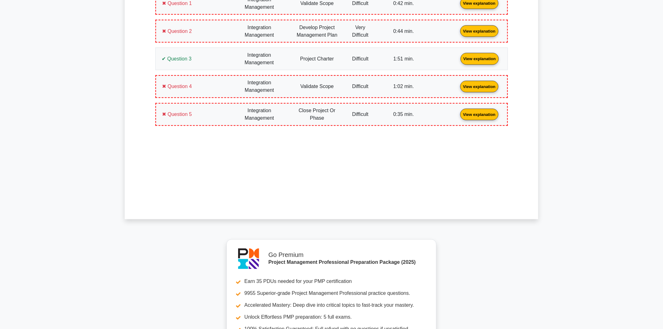
scroll to position [209, 0]
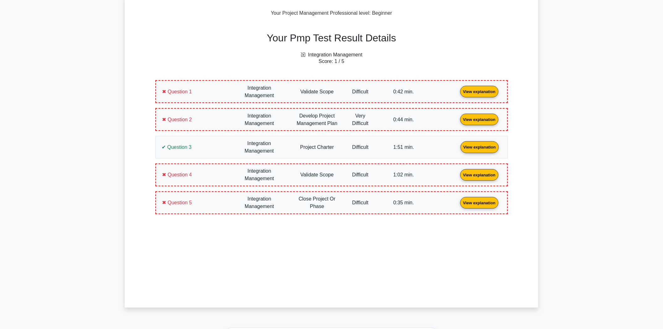
click at [458, 93] on link "View explanation" at bounding box center [479, 91] width 43 height 5
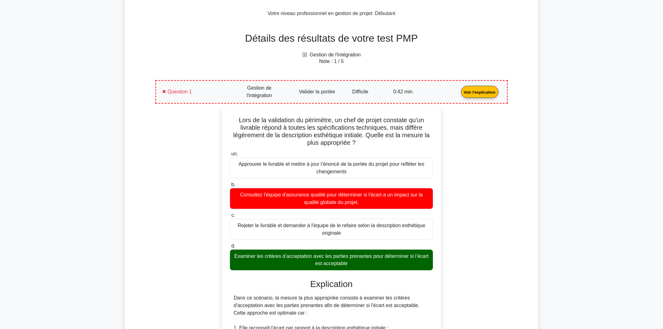
click at [459, 90] on link "Voir l'explication" at bounding box center [480, 91] width 42 height 5
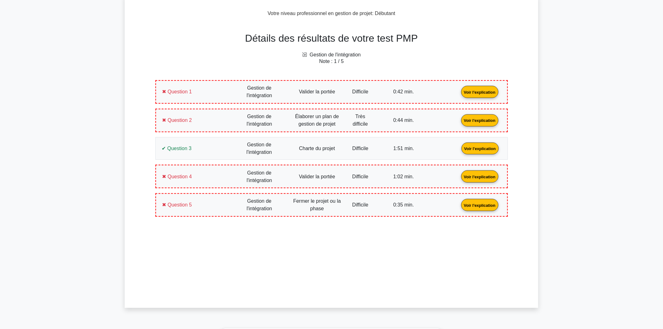
click at [459, 117] on link "Voir l'explication" at bounding box center [480, 119] width 42 height 5
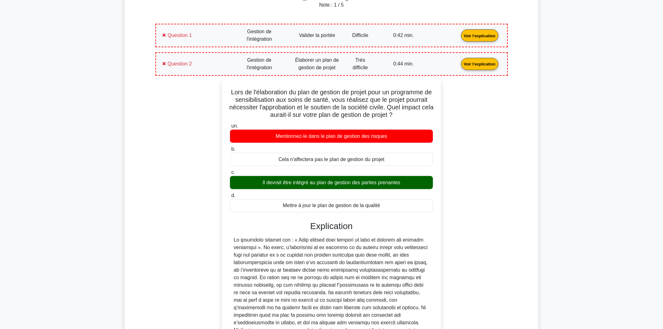
scroll to position [309, 0]
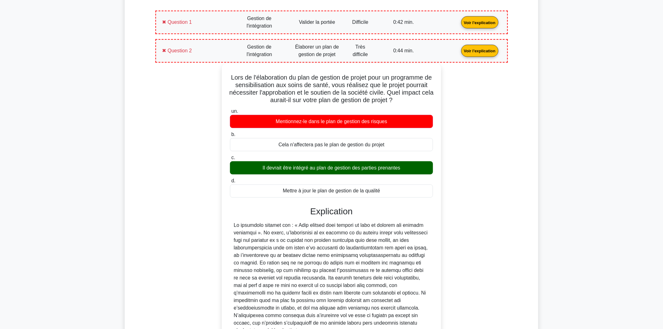
drag, startPoint x: 382, startPoint y: 191, endPoint x: 230, endPoint y: 77, distance: 190.2
click at [230, 77] on div "Lors de l'élaboration du plan de gestion de projet pour un programme de sensibi…" at bounding box center [331, 216] width 214 height 301
copy div "Lors de l'élaboration du plan de gestion de projet pour un programme de sensibi…"
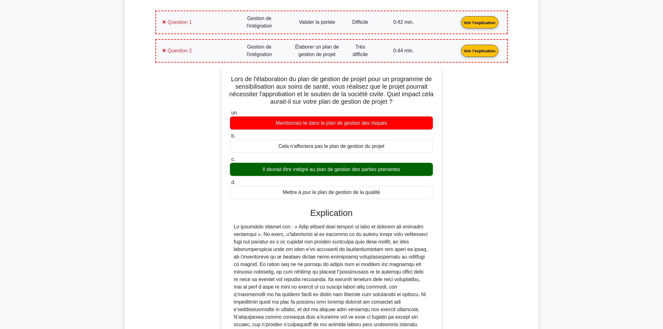
click at [459, 48] on link "Voir l'explication" at bounding box center [480, 50] width 42 height 5
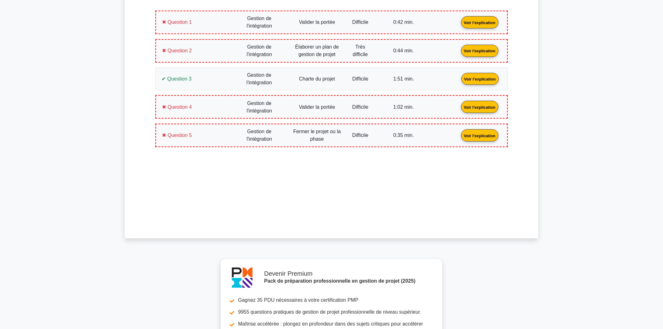
click at [459, 79] on link "Voir l'explication" at bounding box center [480, 78] width 42 height 5
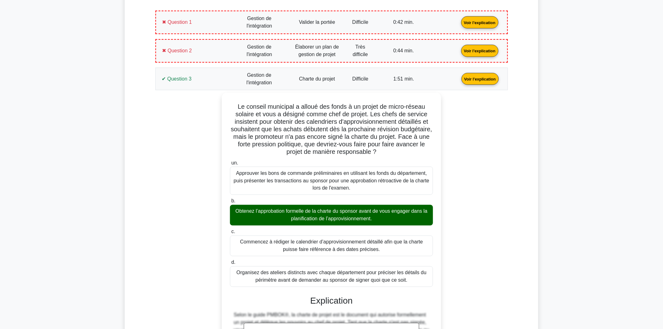
click at [459, 80] on link "Voir l'explication" at bounding box center [480, 78] width 42 height 5
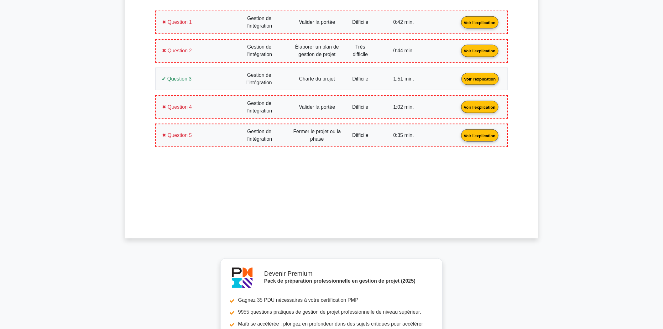
click at [459, 107] on link "Voir l'explication" at bounding box center [480, 106] width 42 height 5
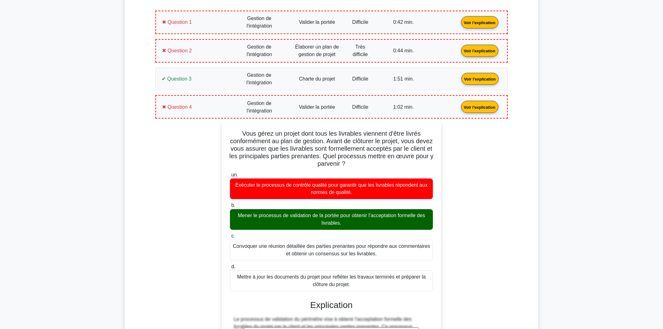
drag, startPoint x: 357, startPoint y: 286, endPoint x: 240, endPoint y: 130, distance: 194.4
click at [240, 130] on div "Vous gérez un projet dont tous les livrables viennent d'être livrés conformémen…" at bounding box center [331, 269] width 214 height 294
copy div "Lore ipsum do sitame cons adip eli seddoeius temporin u'labo etdolo magnaaliqua…"
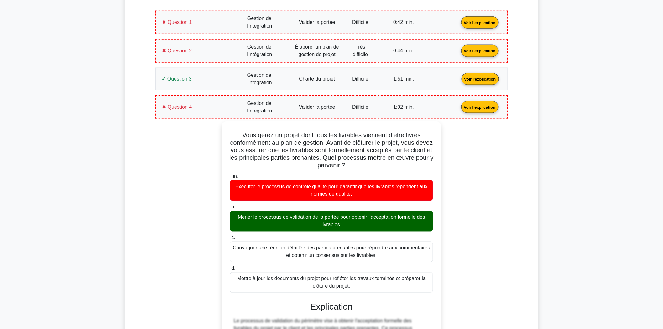
click at [119, 240] on main "Devenir Premium Pack de préparation professionnelle en gestion de projet (2025)…" at bounding box center [331, 232] width 663 height 1041
click at [459, 109] on link "Voir l'explication" at bounding box center [480, 106] width 42 height 5
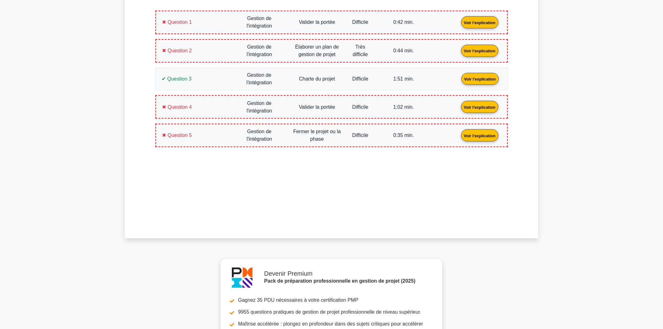
click at [459, 109] on link "Voir l'explication" at bounding box center [480, 106] width 42 height 5
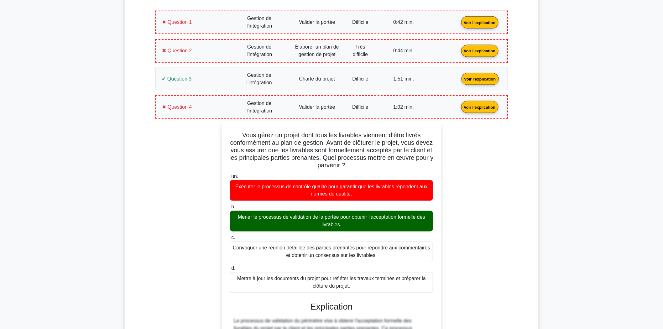
click at [459, 105] on link "Voir l'explication" at bounding box center [480, 106] width 42 height 5
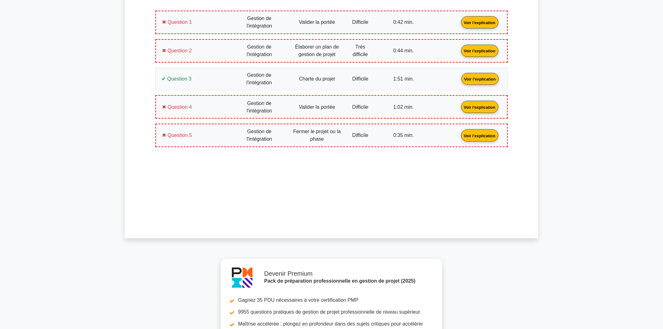
click at [459, 132] on link "Voir l'explication" at bounding box center [480, 134] width 42 height 5
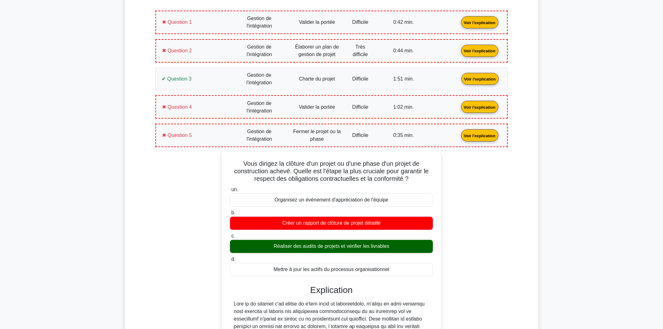
drag, startPoint x: 393, startPoint y: 265, endPoint x: 208, endPoint y: 159, distance: 214.0
click at [208, 159] on div "Vous dirigez la clôture d'un projet ou d'une phase d'un projet de construction …" at bounding box center [331, 295] width 345 height 291
copy div "Vous dirigez la clôture d'un projet ou d'une phase d'un projet de construction …"
